Goal: Task Accomplishment & Management: Use online tool/utility

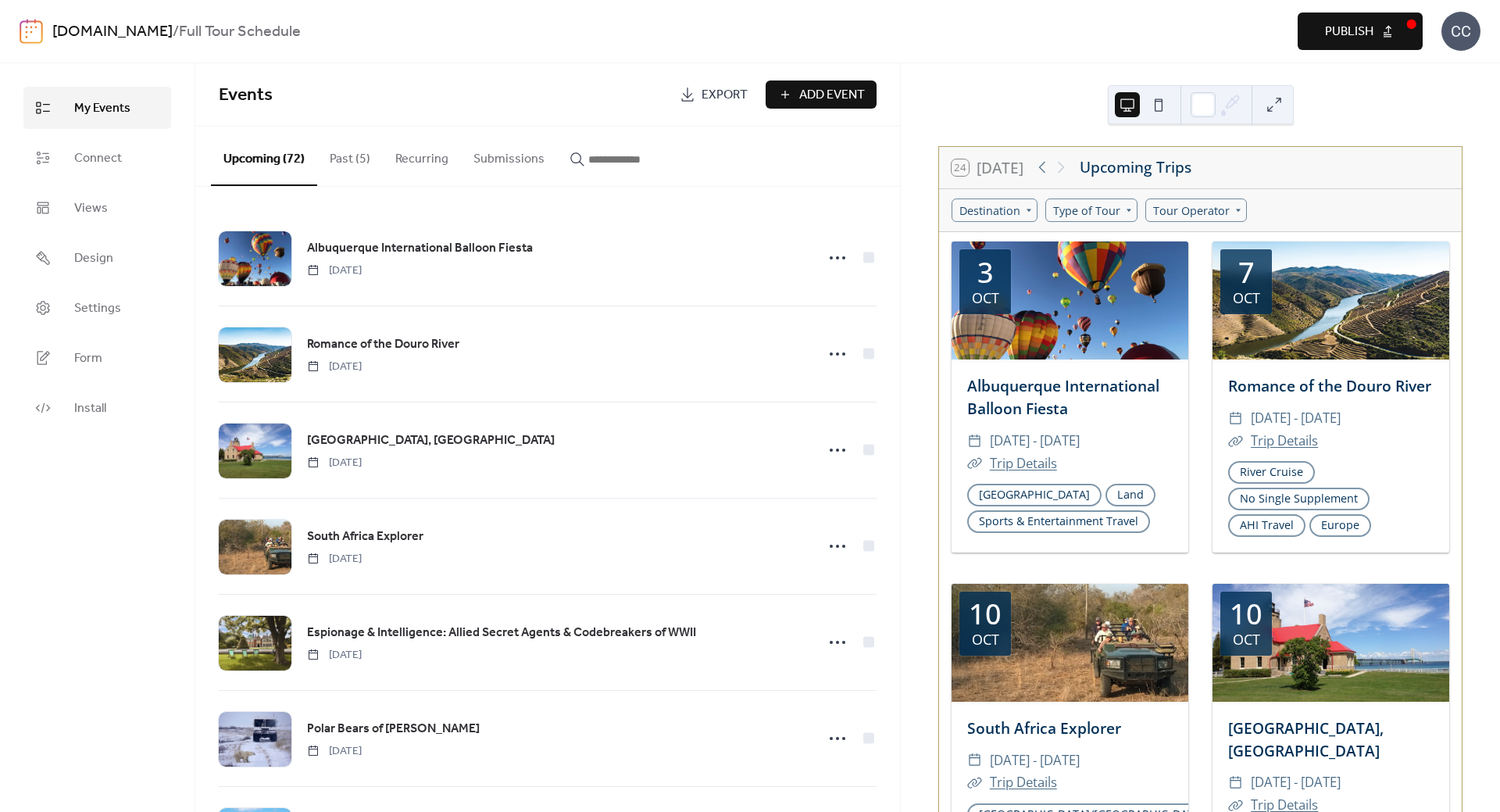
click at [95, 41] on link "[DOMAIN_NAME]" at bounding box center [112, 31] width 120 height 29
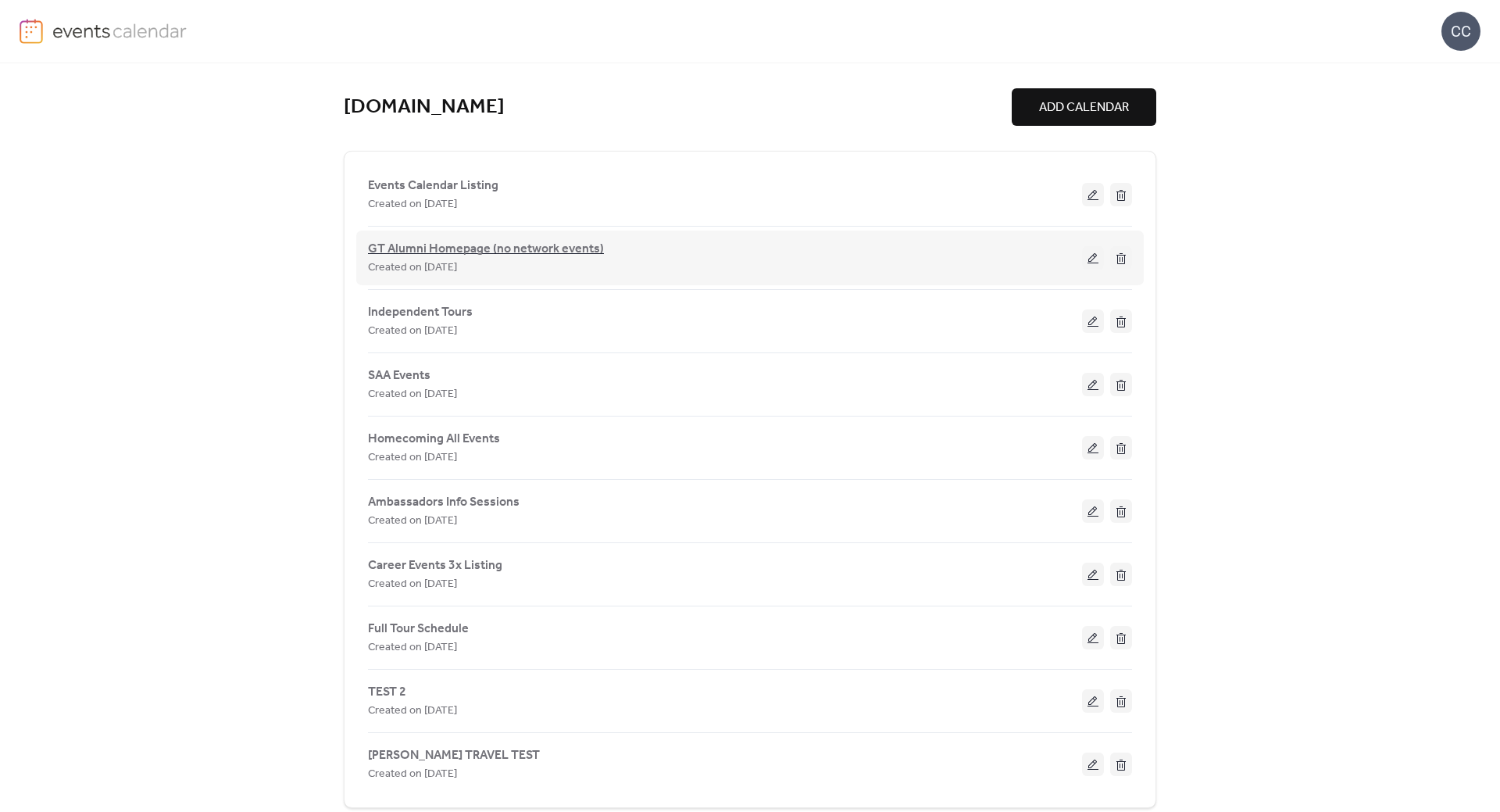
click at [429, 244] on span "GT Alumni Homepage (no network events)" at bounding box center [485, 249] width 236 height 18
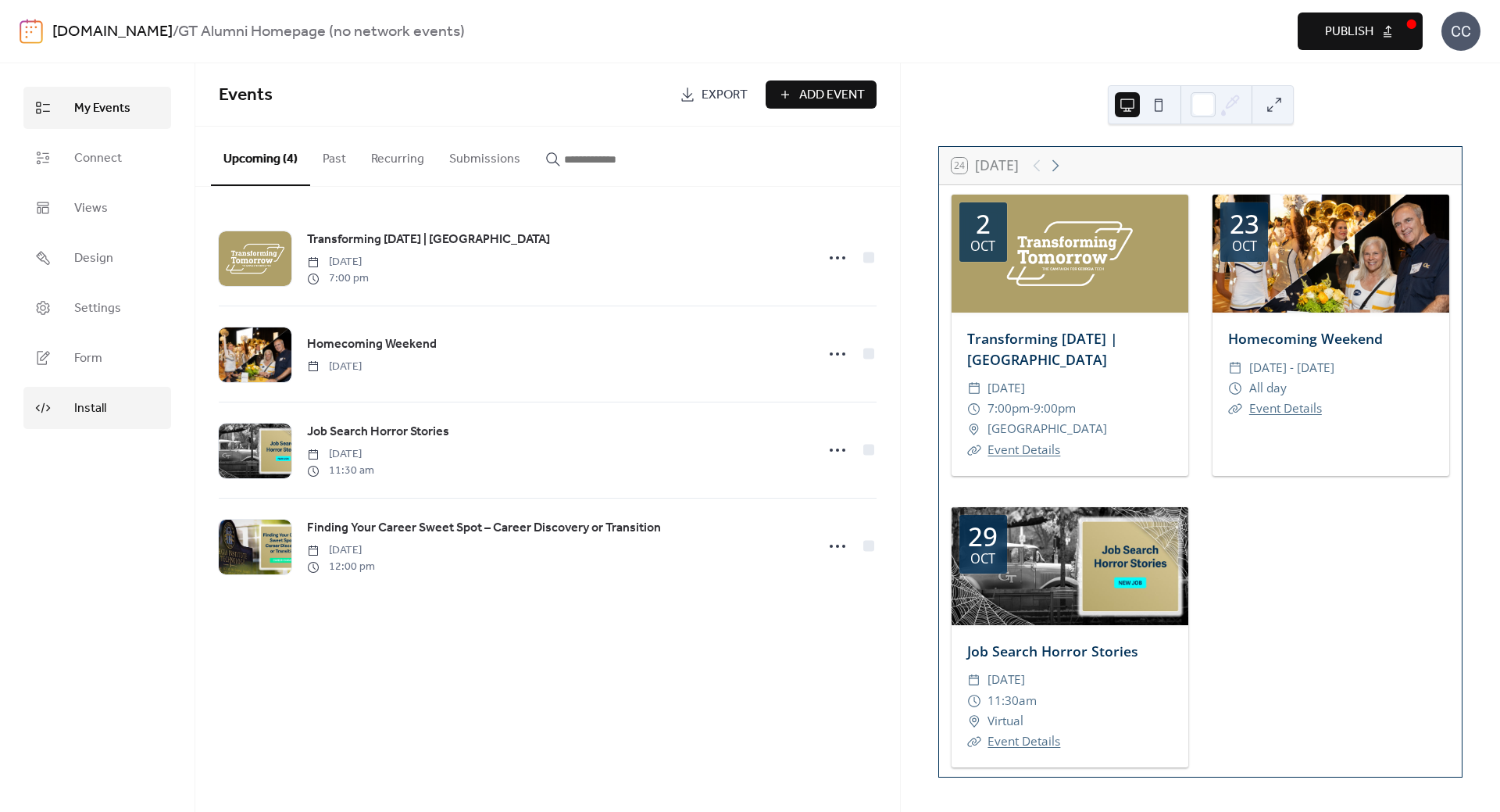
click at [107, 411] on link "Install" at bounding box center [97, 408] width 148 height 42
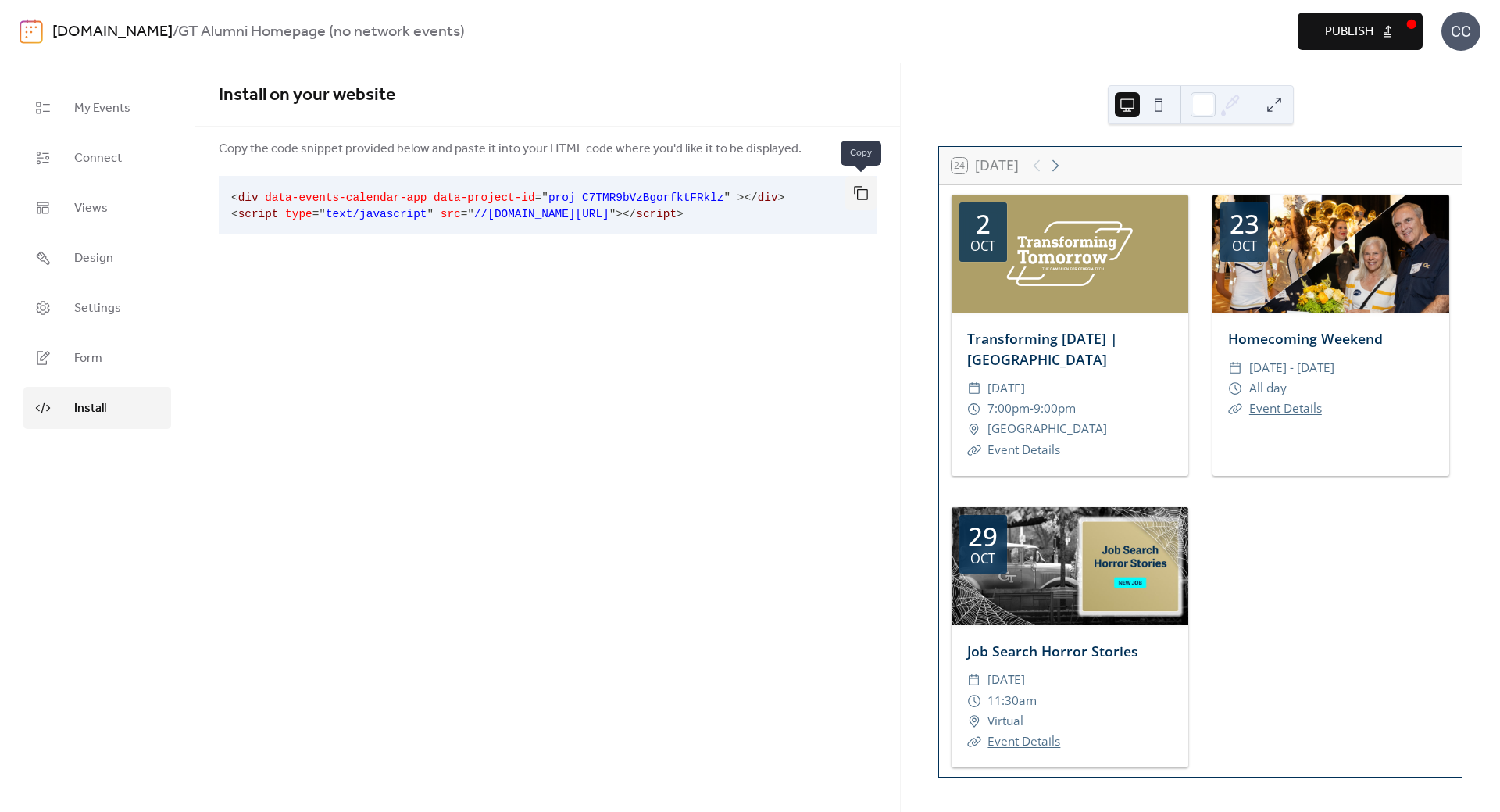
click at [858, 196] on button "button" at bounding box center [861, 192] width 31 height 34
